Goal: Task Accomplishment & Management: Complete application form

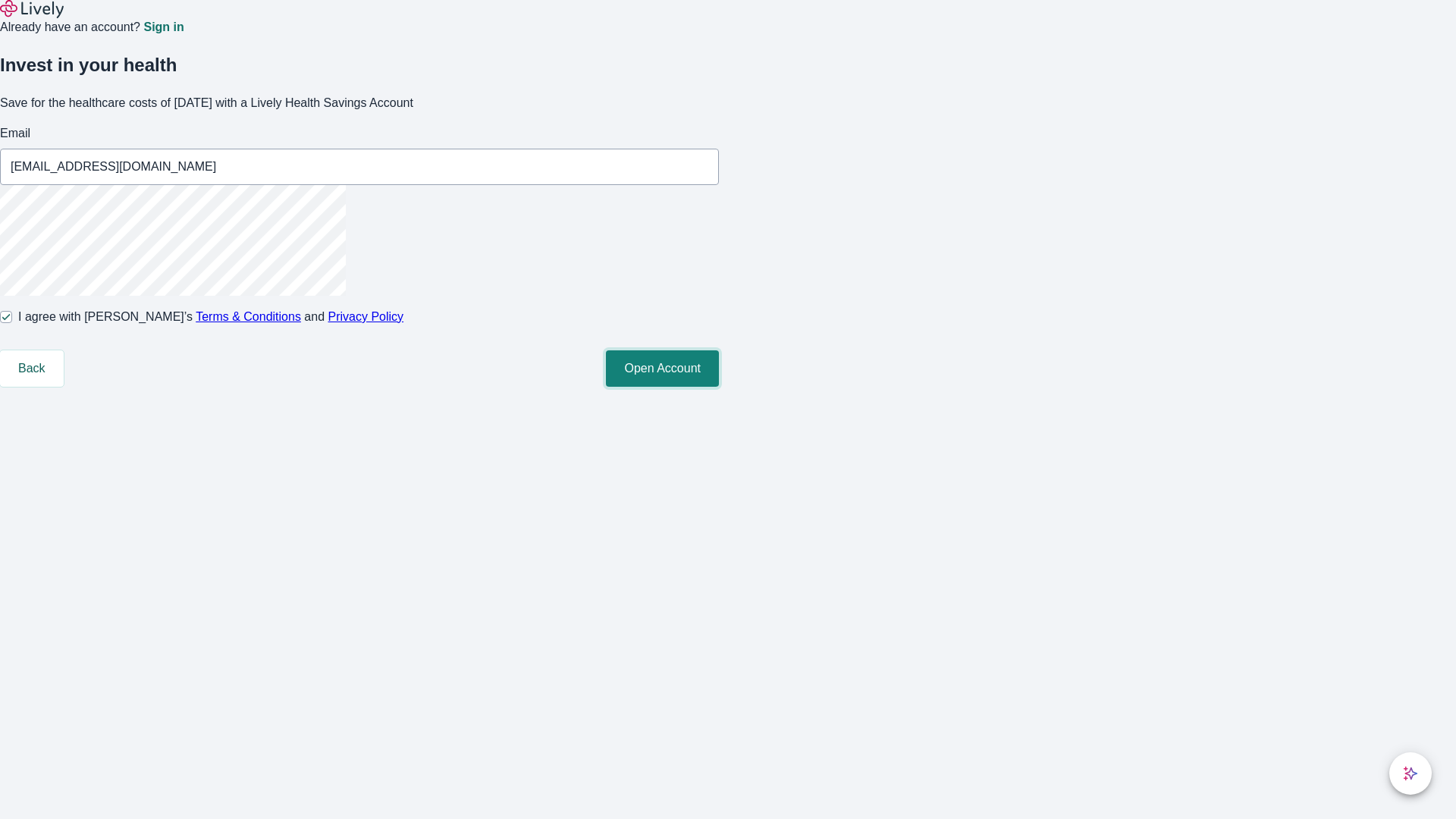
click at [718, 387] on button "Open Account" at bounding box center [662, 368] width 113 height 37
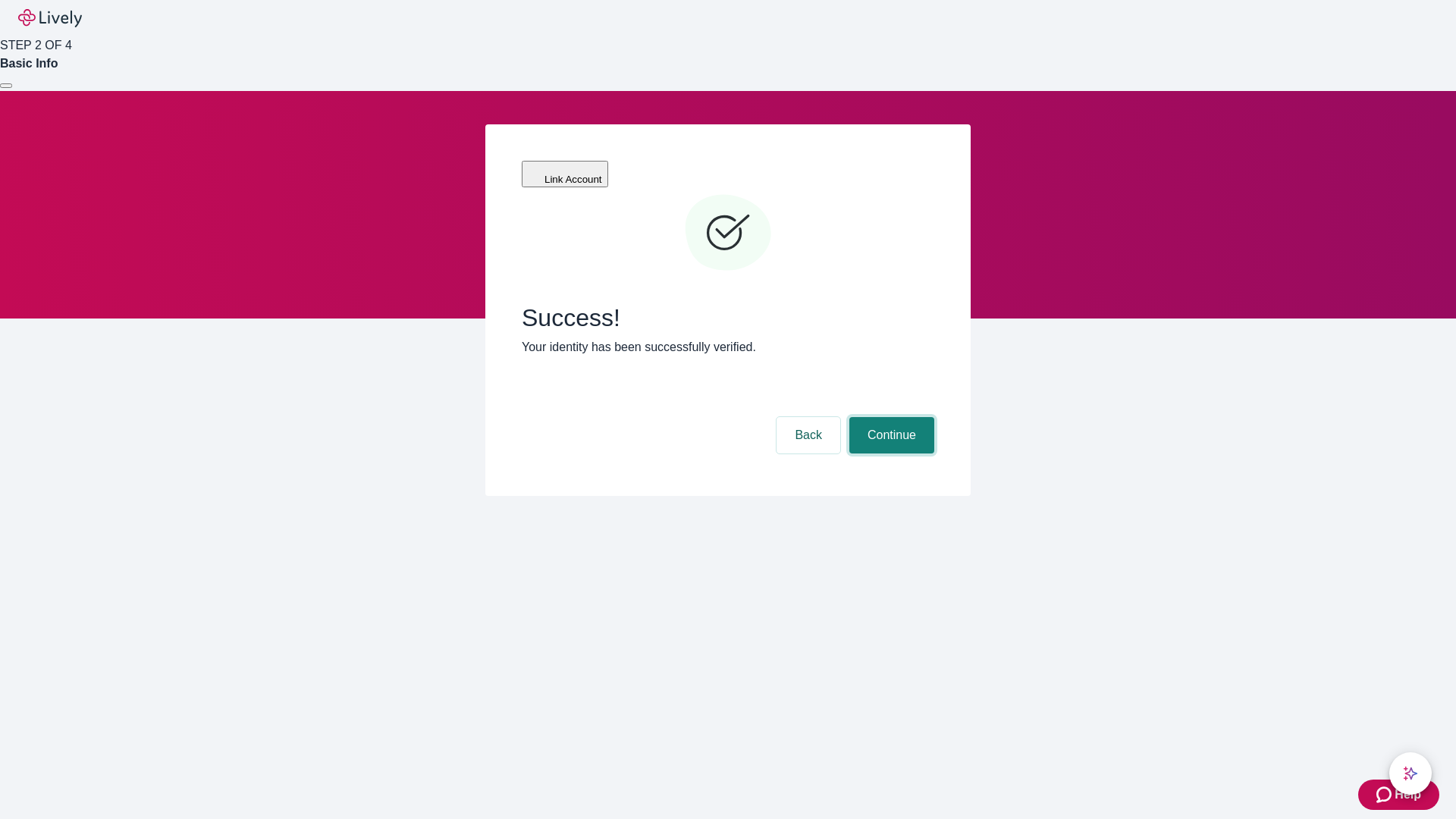
click at [889, 417] on button "Continue" at bounding box center [892, 436] width 85 height 37
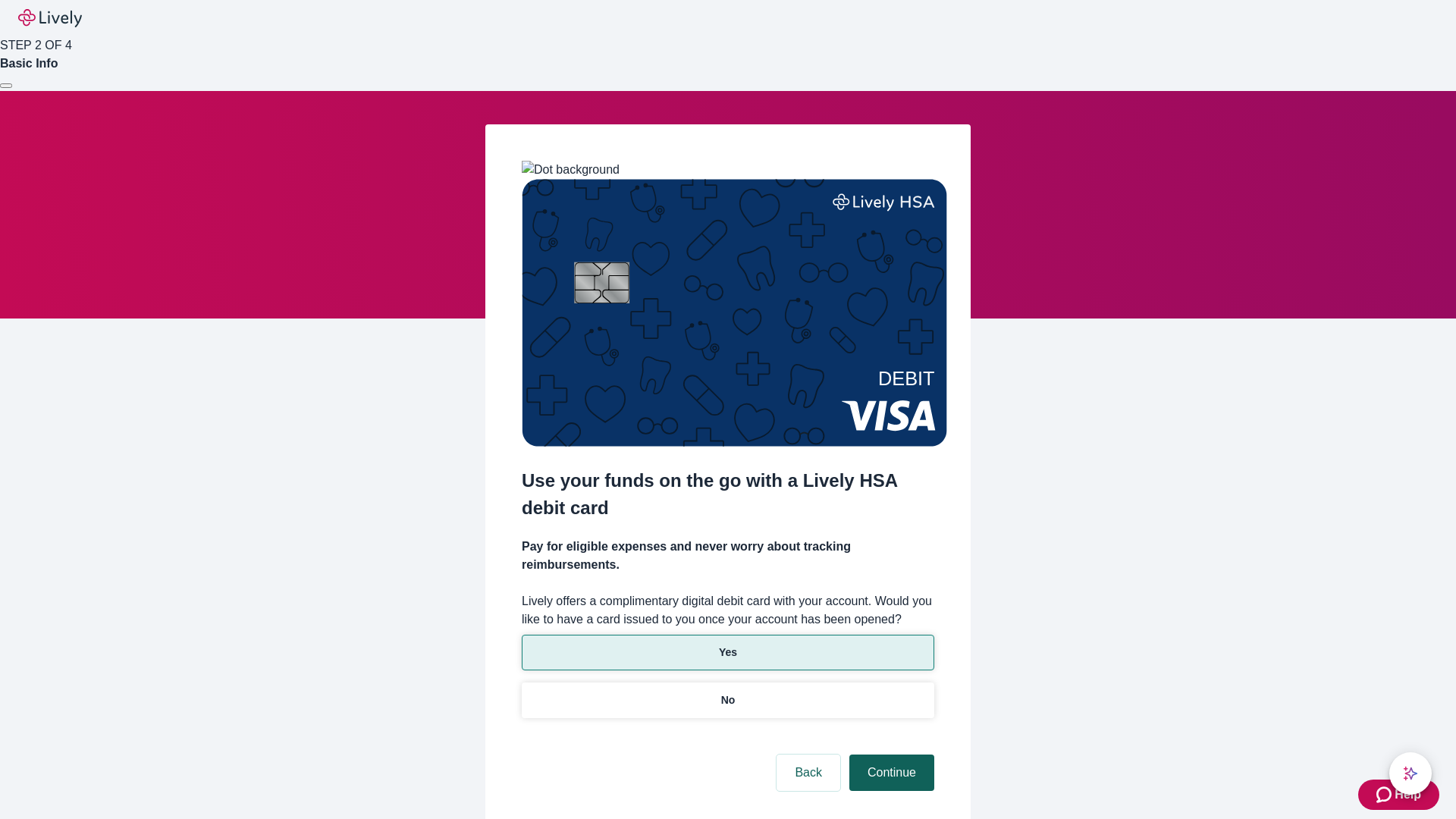
click at [727, 645] on p "Yes" at bounding box center [727, 653] width 18 height 16
click at [889, 754] on button "Continue" at bounding box center [892, 773] width 85 height 37
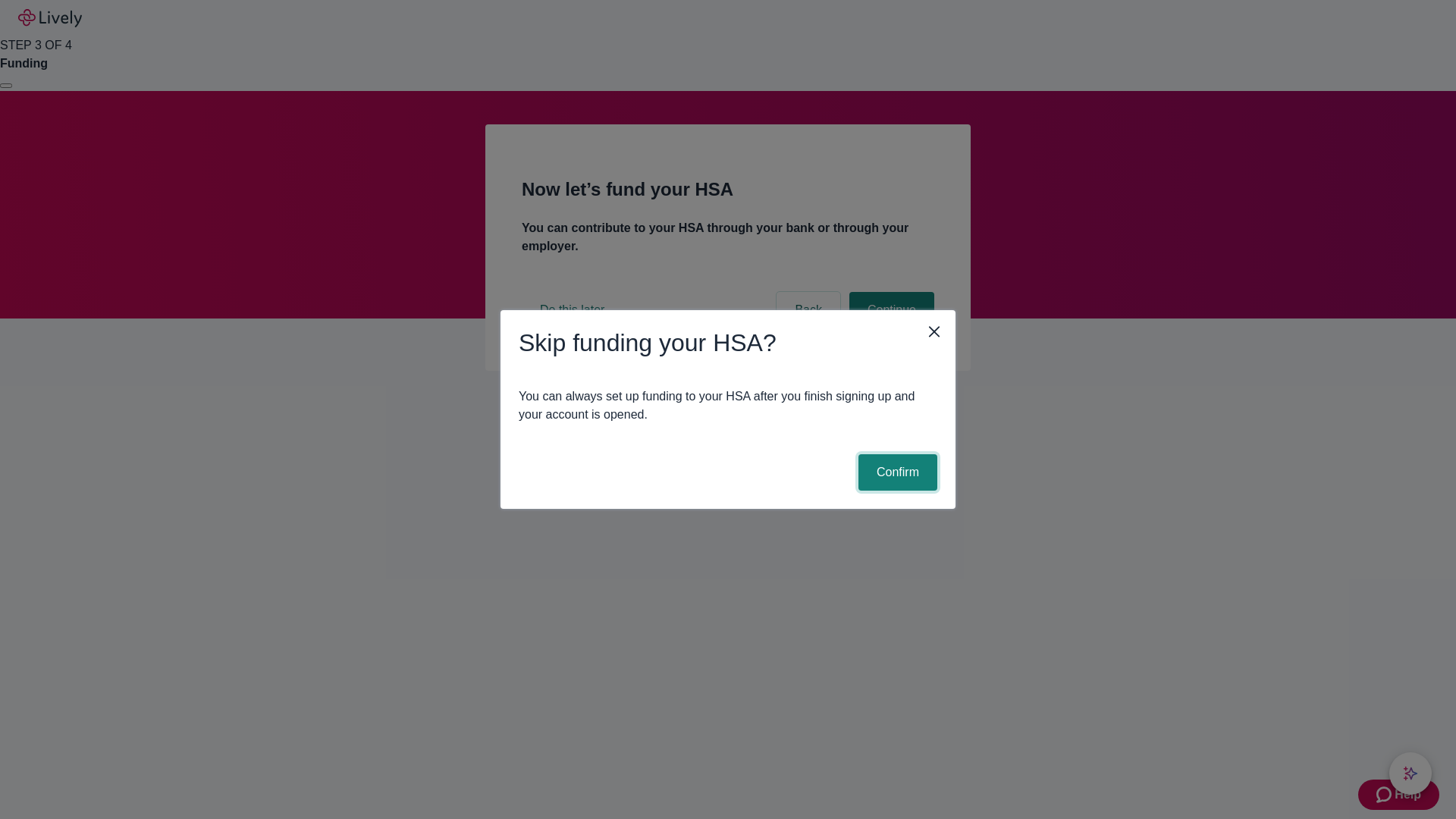
click at [895, 472] on button "Confirm" at bounding box center [898, 472] width 79 height 37
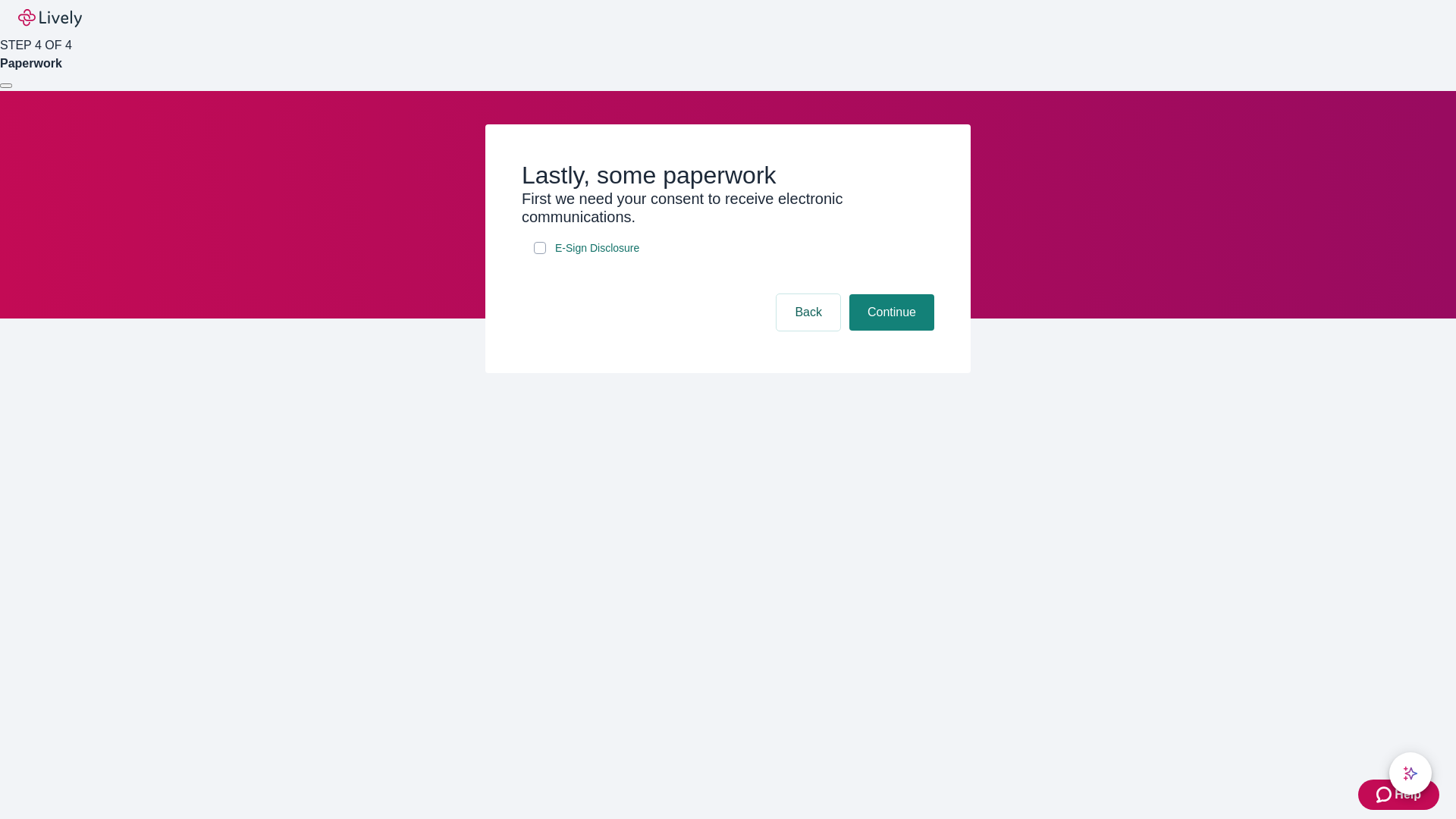
click at [540, 254] on input "E-Sign Disclosure" at bounding box center [540, 248] width 12 height 12
checkbox input "true"
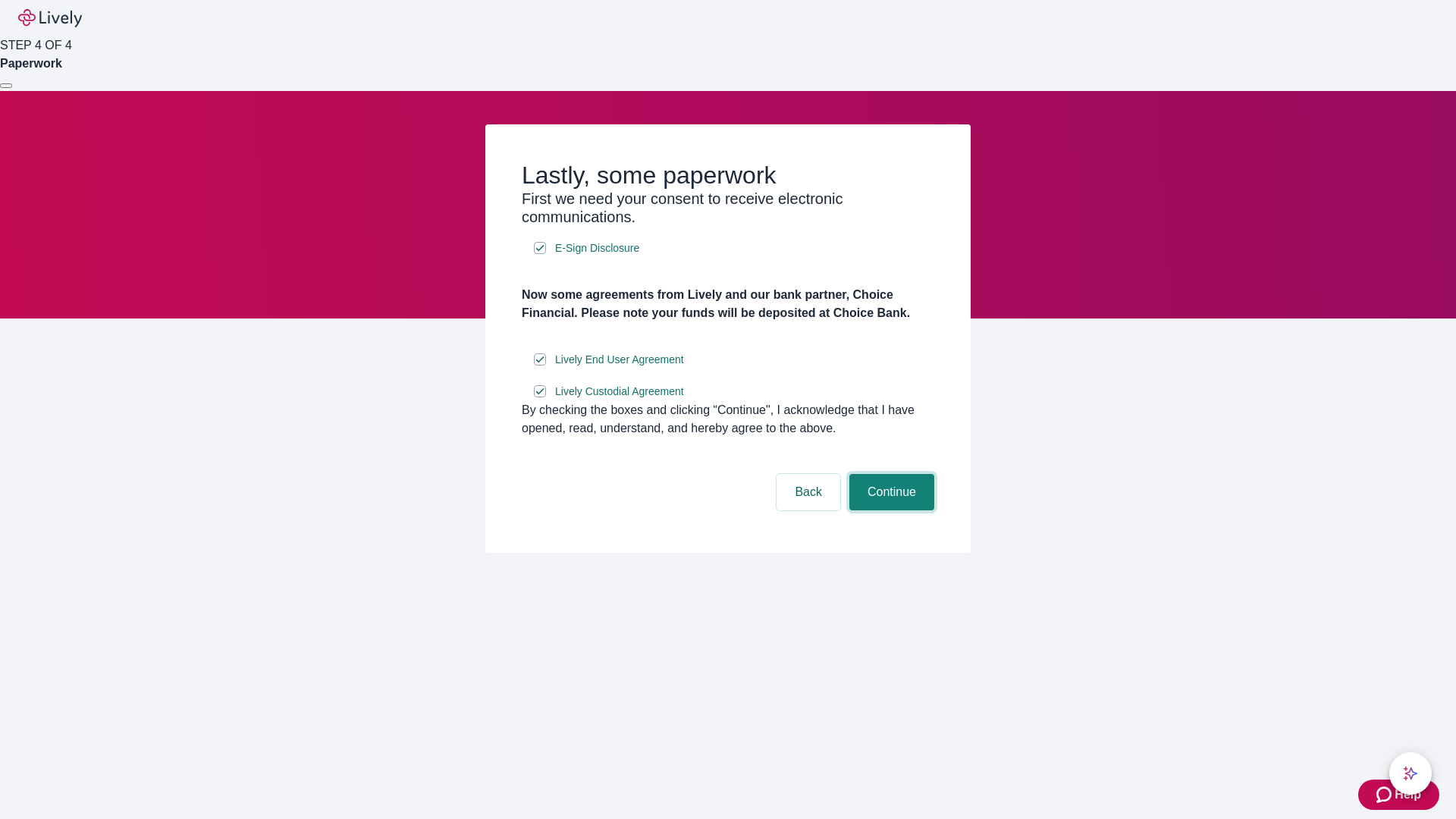
click at [889, 510] on button "Continue" at bounding box center [892, 493] width 85 height 37
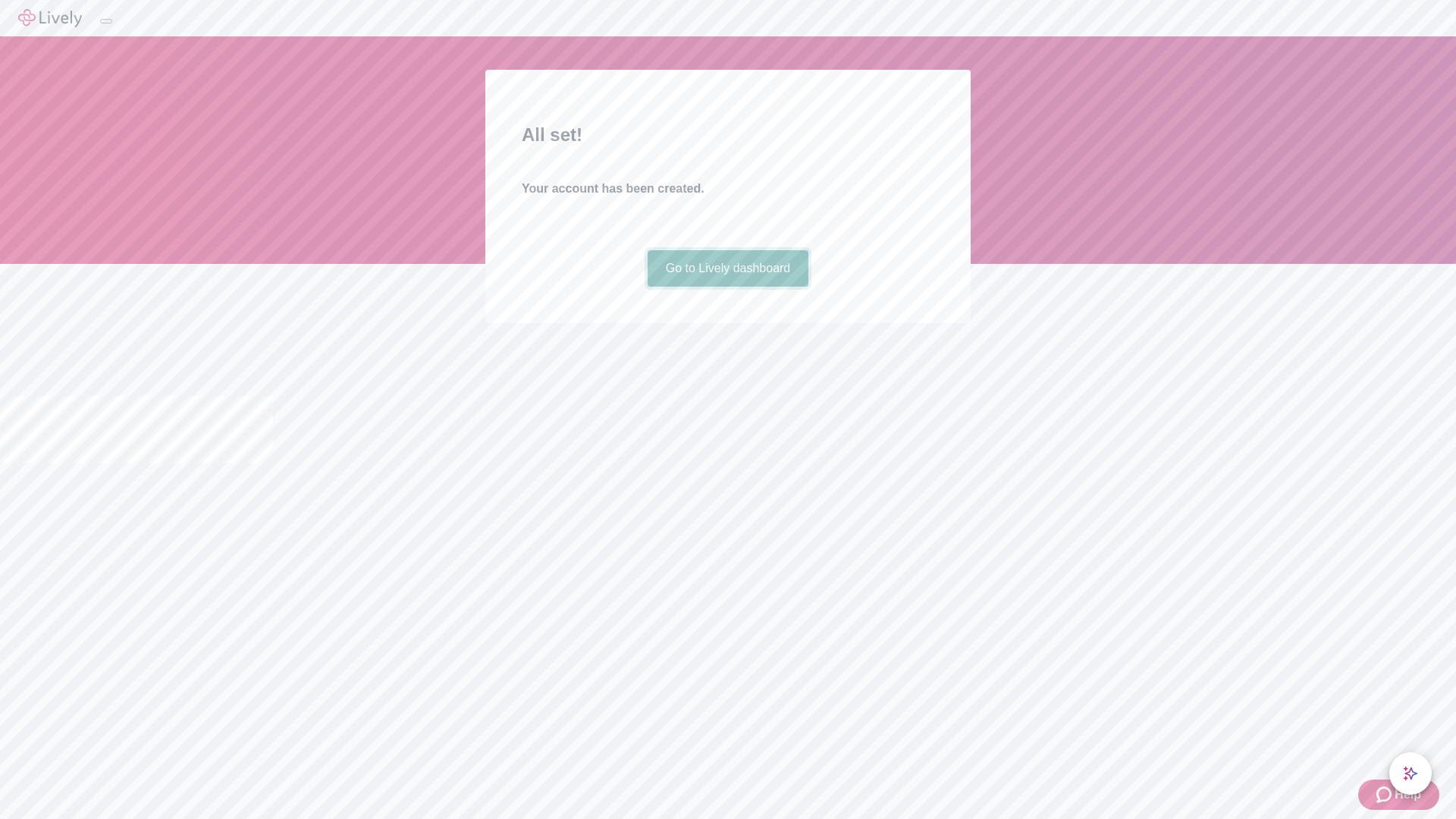
click at [727, 287] on link "Go to Lively dashboard" at bounding box center [728, 269] width 162 height 37
